Goal: Transaction & Acquisition: Purchase product/service

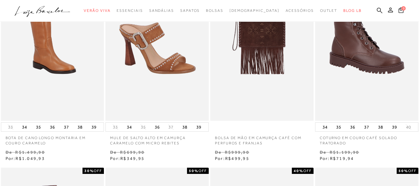
scroll to position [124, 0]
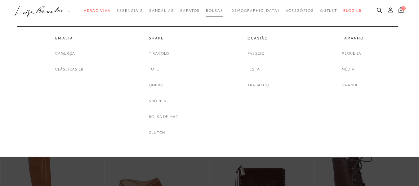
click at [223, 9] on span "Bolsas" at bounding box center [214, 10] width 17 height 4
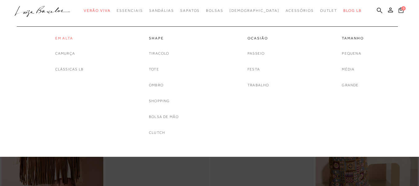
click at [65, 40] on link "Em Alta" at bounding box center [69, 38] width 28 height 5
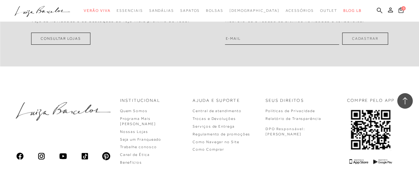
scroll to position [1210, 0]
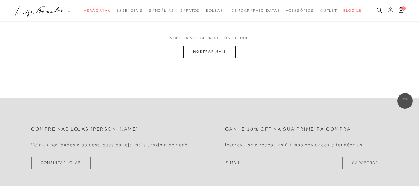
click at [200, 46] on button "MOSTRAR MAIS" at bounding box center [209, 52] width 52 height 12
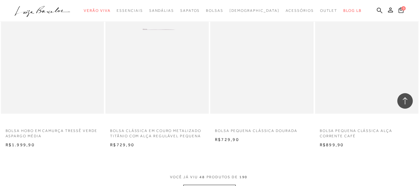
scroll to position [2357, 0]
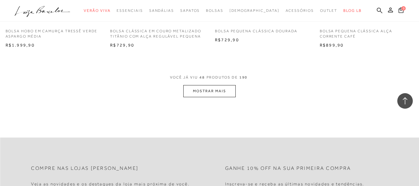
click at [202, 85] on button "MOSTRAR MAIS" at bounding box center [209, 91] width 52 height 12
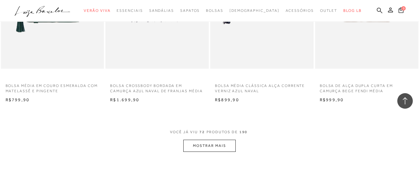
scroll to position [3505, 0]
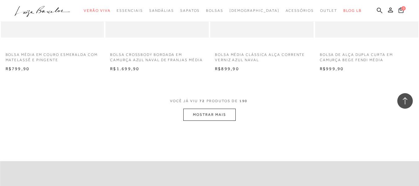
click at [202, 109] on button "MOSTRAR MAIS" at bounding box center [209, 115] width 52 height 12
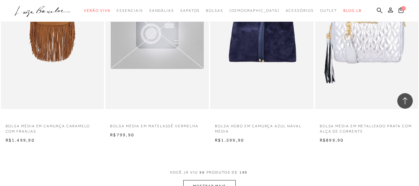
scroll to position [4652, 0]
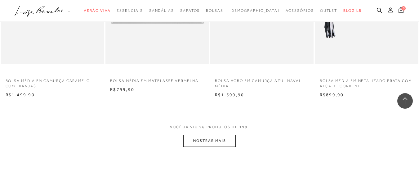
click at [217, 137] on button "MOSTRAR MAIS" at bounding box center [209, 141] width 52 height 12
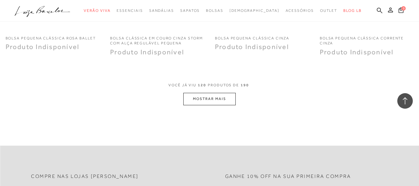
scroll to position [5893, 0]
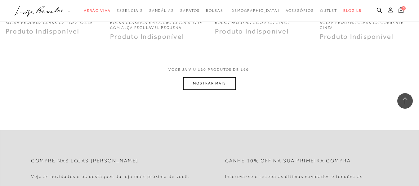
click at [200, 83] on button "MOSTRAR MAIS" at bounding box center [209, 83] width 52 height 12
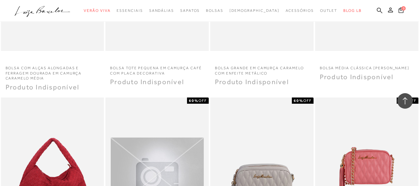
scroll to position [6606, 0]
